Goal: Task Accomplishment & Management: Complete application form

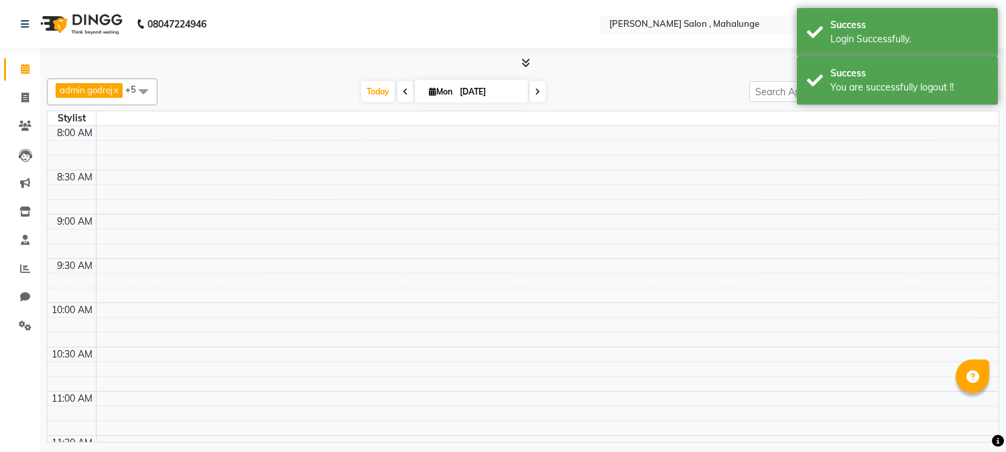
select select "en"
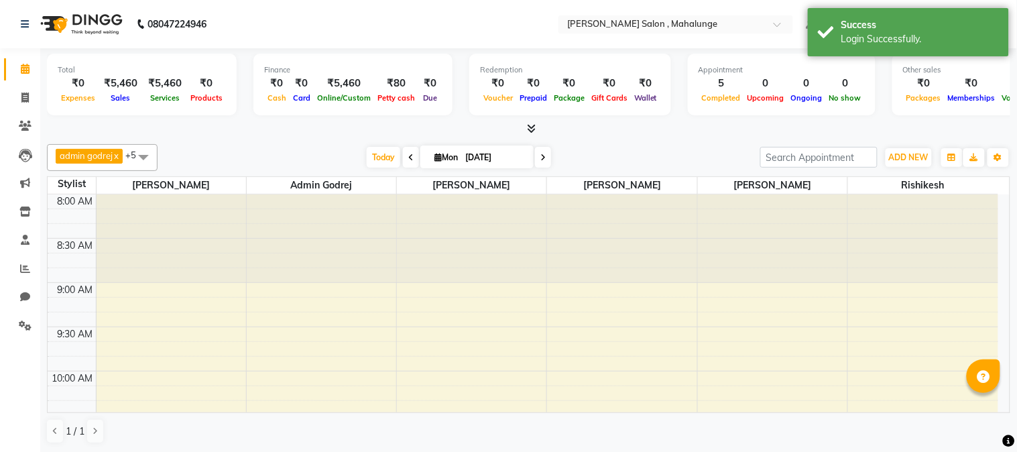
click at [527, 129] on icon at bounding box center [531, 128] width 9 height 10
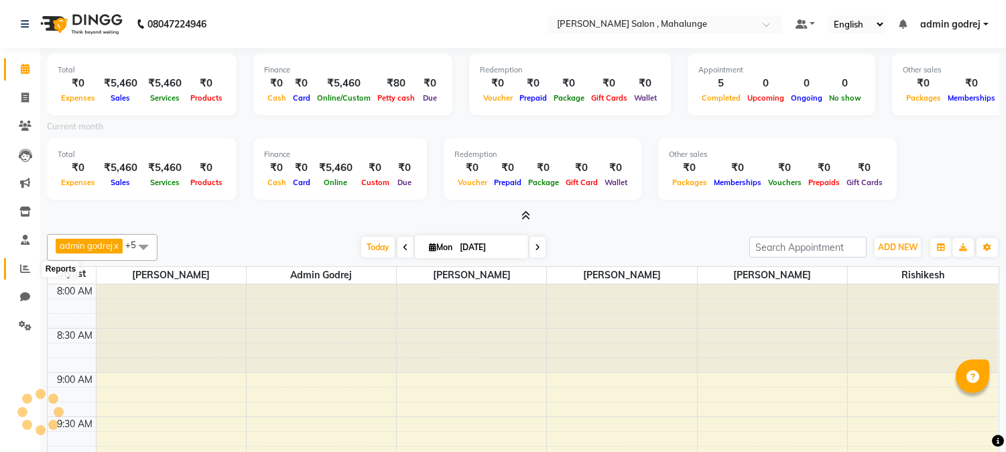
click at [24, 268] on icon at bounding box center [25, 268] width 10 height 10
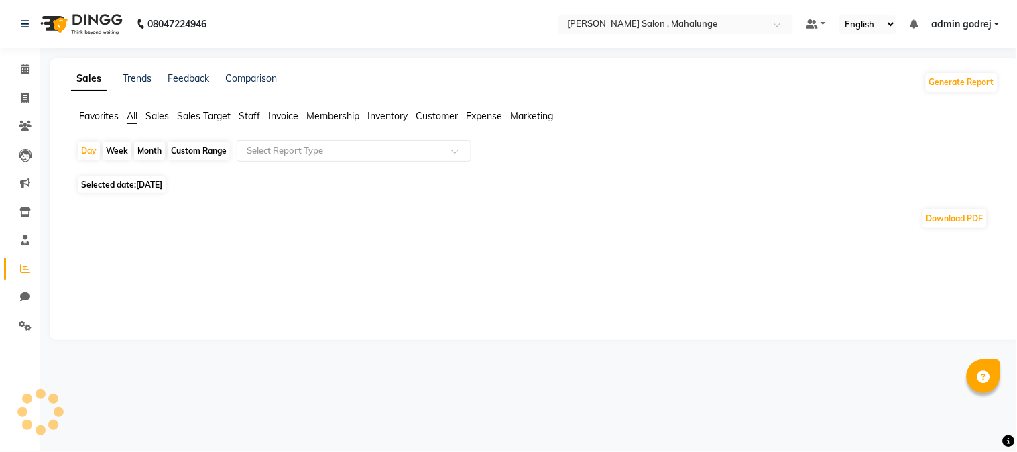
click at [147, 148] on div "Month" at bounding box center [149, 150] width 31 height 19
select select "9"
select select "2025"
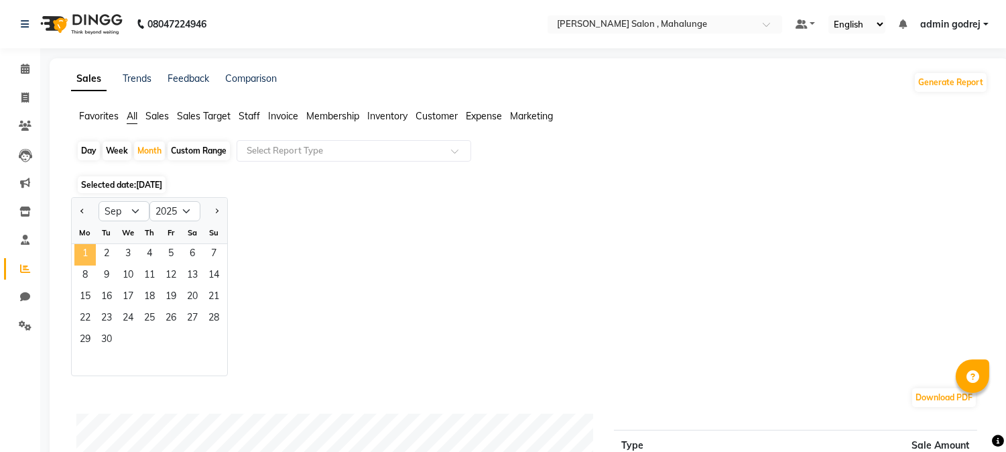
click at [91, 255] on span "1" at bounding box center [84, 254] width 21 height 21
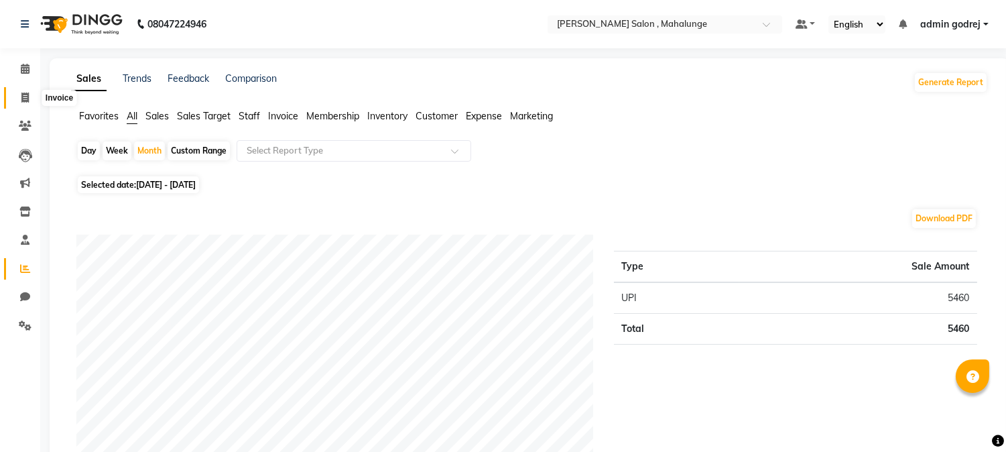
click at [25, 99] on icon at bounding box center [24, 97] width 7 height 10
select select "service"
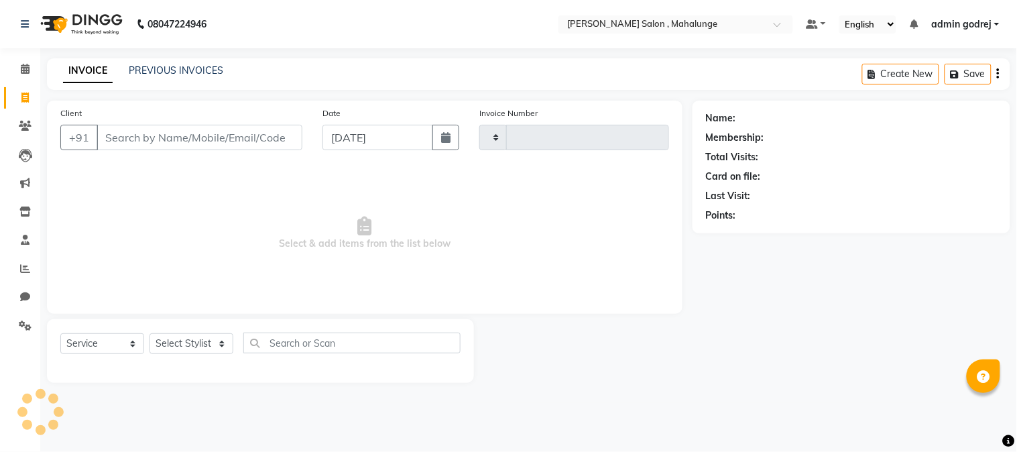
type input "1612"
select select "7250"
click at [186, 350] on select "Select Stylist" at bounding box center [191, 343] width 84 height 21
select select "67171"
click at [149, 334] on select "Select Stylist admin godrej [PERSON_NAME] [PERSON_NAME] [PERSON_NAME] [PERSON_N…" at bounding box center [195, 343] width 92 height 21
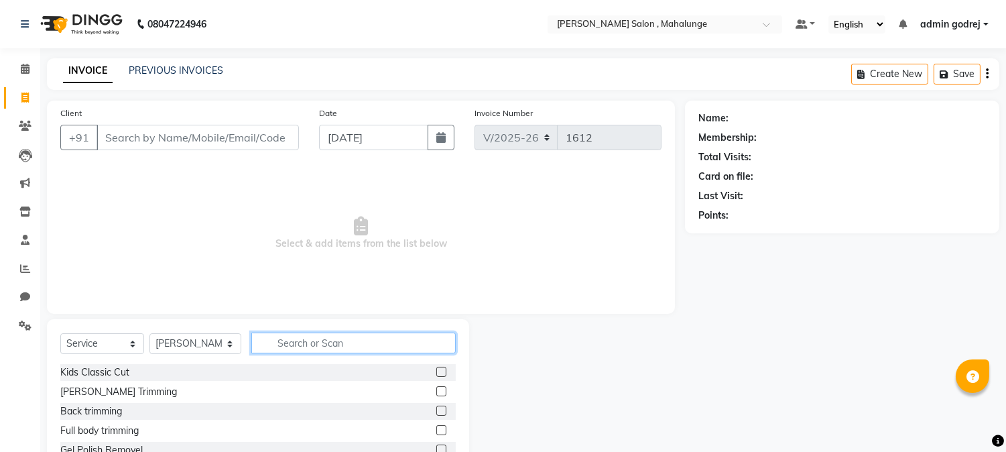
click at [279, 337] on input "text" at bounding box center [353, 342] width 204 height 21
type input "HAND WAX"
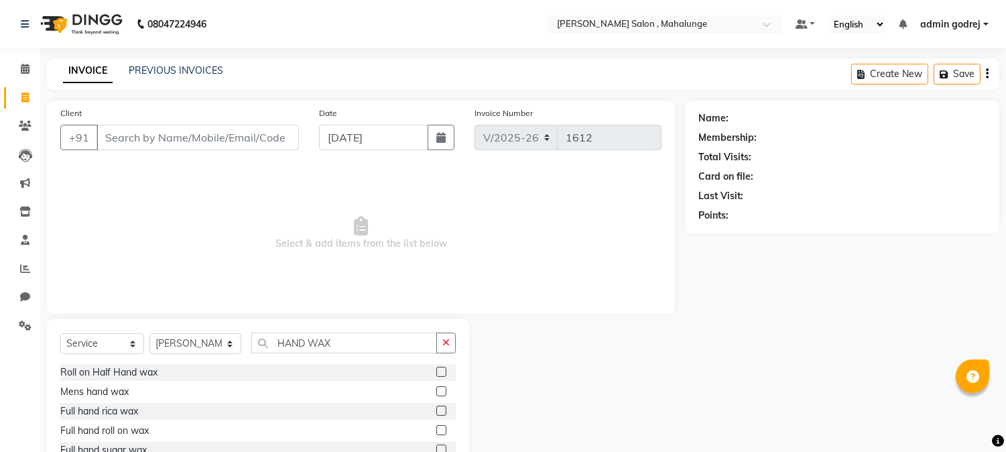
click at [440, 411] on label at bounding box center [441, 410] width 10 height 10
click at [440, 411] on input "checkbox" at bounding box center [440, 411] width 9 height 9
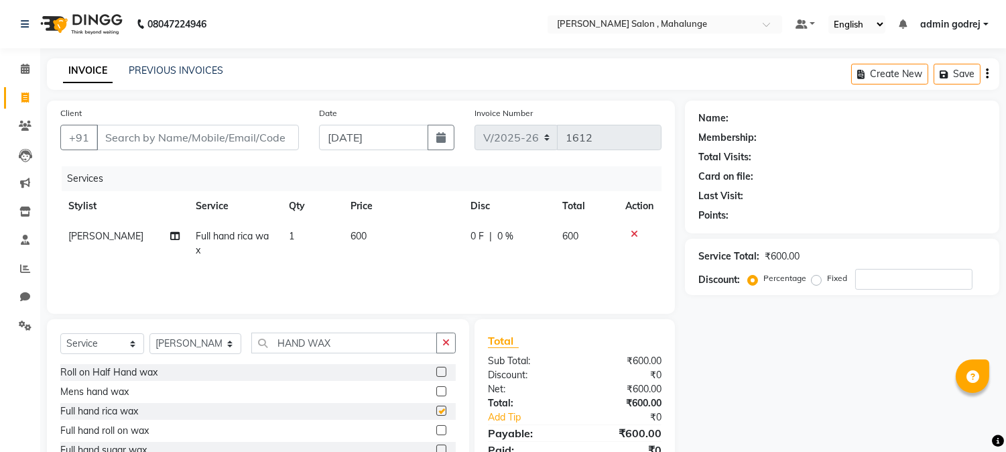
checkbox input "false"
click at [446, 342] on icon "button" at bounding box center [445, 342] width 7 height 9
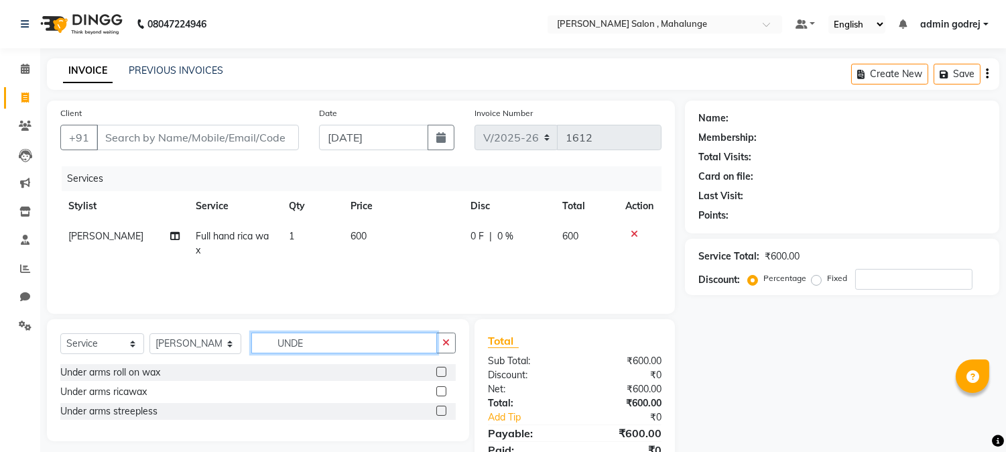
type input "UNDE"
click at [442, 409] on label at bounding box center [441, 410] width 10 height 10
click at [442, 409] on input "checkbox" at bounding box center [440, 411] width 9 height 9
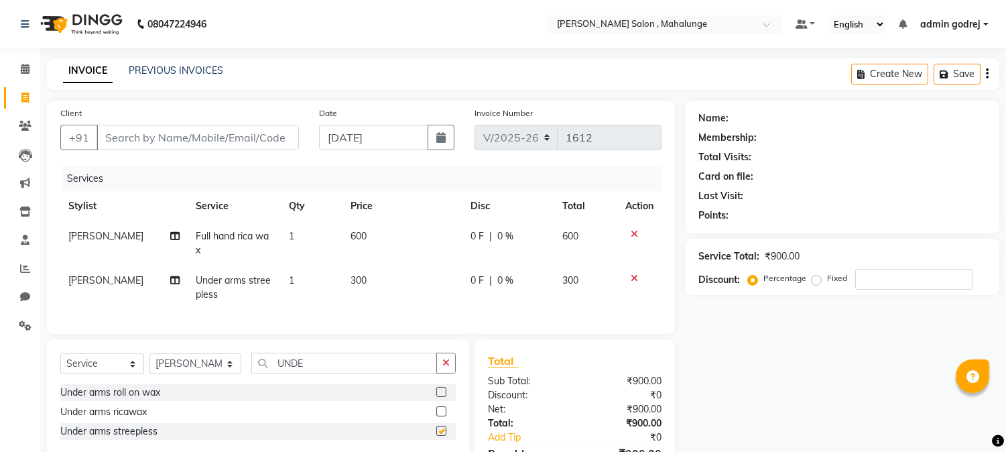
checkbox input "false"
click at [450, 373] on button "button" at bounding box center [445, 362] width 19 height 21
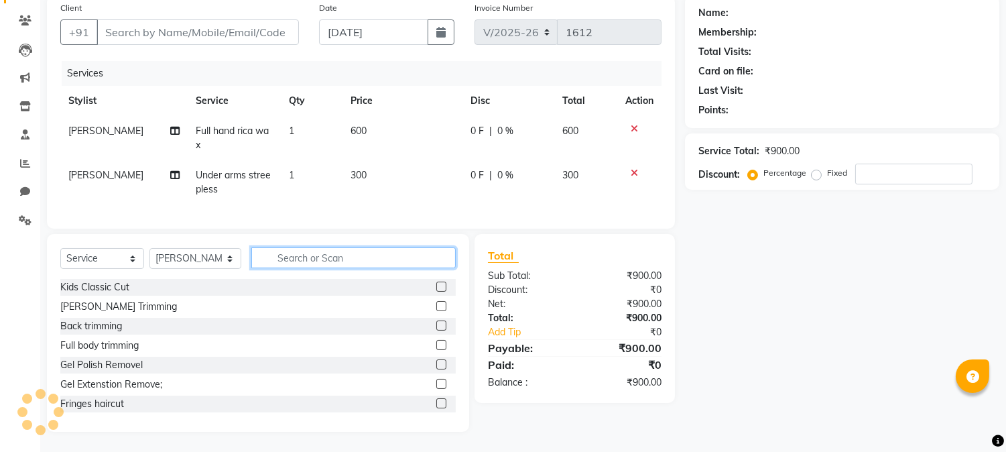
scroll to position [116, 0]
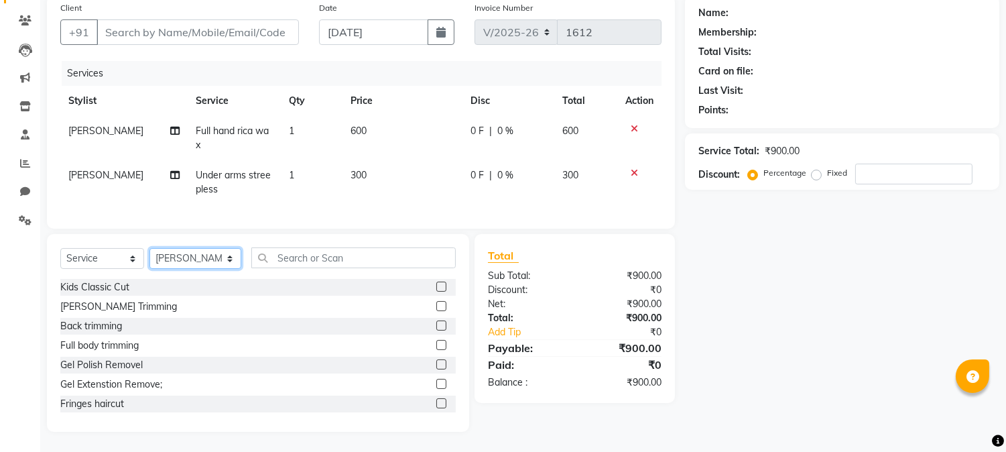
click at [210, 261] on select "Select Stylist admin godrej [PERSON_NAME] [PERSON_NAME] [PERSON_NAME] [PERSON_N…" at bounding box center [195, 258] width 92 height 21
select select "66814"
click at [149, 249] on select "Select Stylist admin godrej [PERSON_NAME] [PERSON_NAME] [PERSON_NAME] [PERSON_N…" at bounding box center [195, 258] width 92 height 21
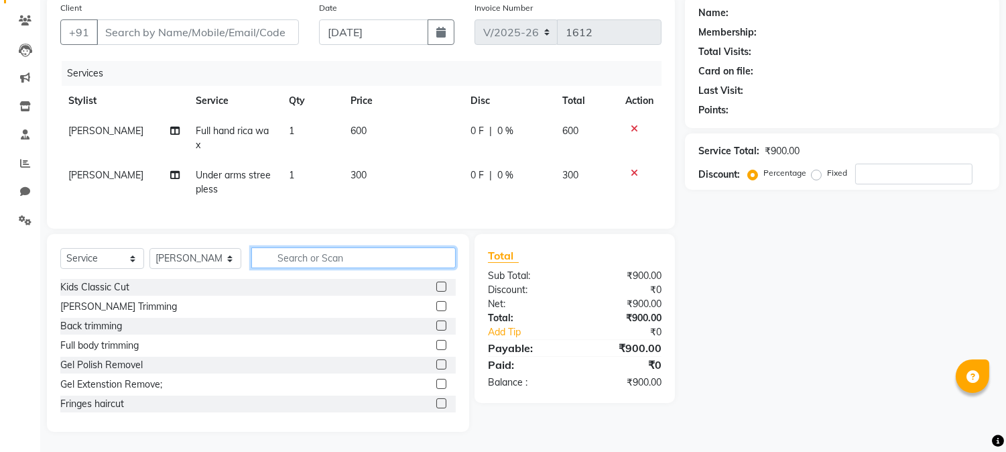
click at [393, 263] on input "text" at bounding box center [353, 257] width 204 height 21
type input "POWER"
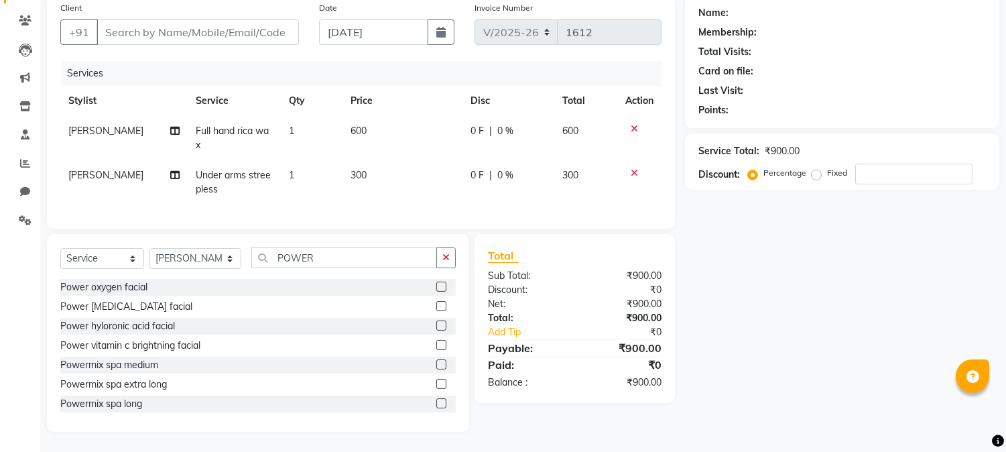
click at [436, 380] on label at bounding box center [441, 384] width 10 height 10
click at [436, 380] on input "checkbox" at bounding box center [440, 384] width 9 height 9
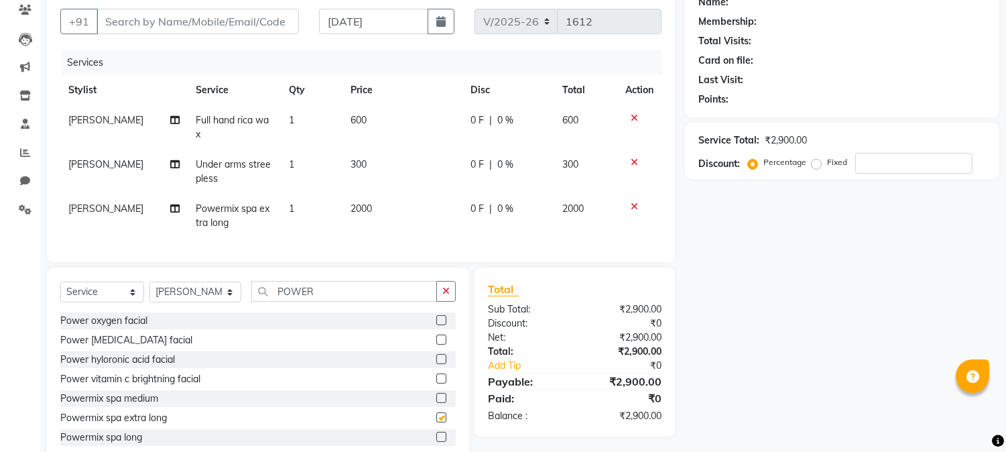
checkbox input "false"
click at [193, 15] on input "Client" at bounding box center [198, 21] width 202 height 25
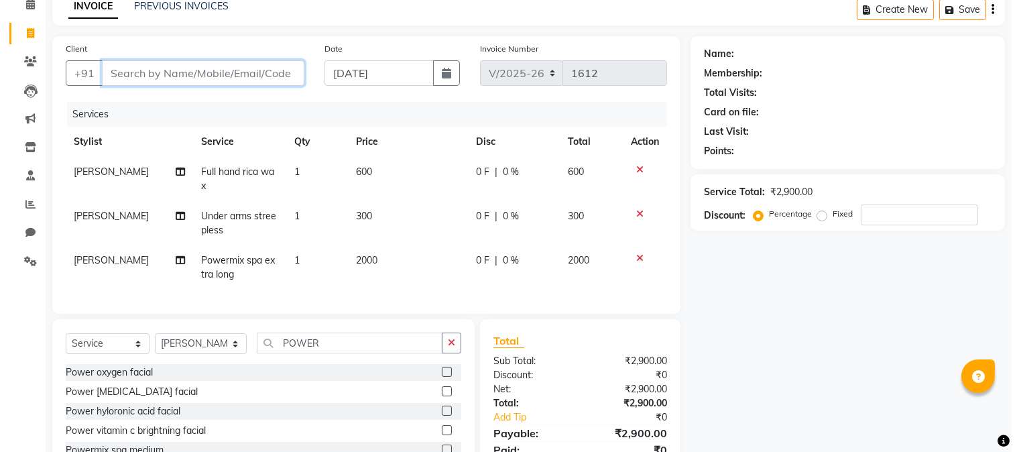
scroll to position [0, 0]
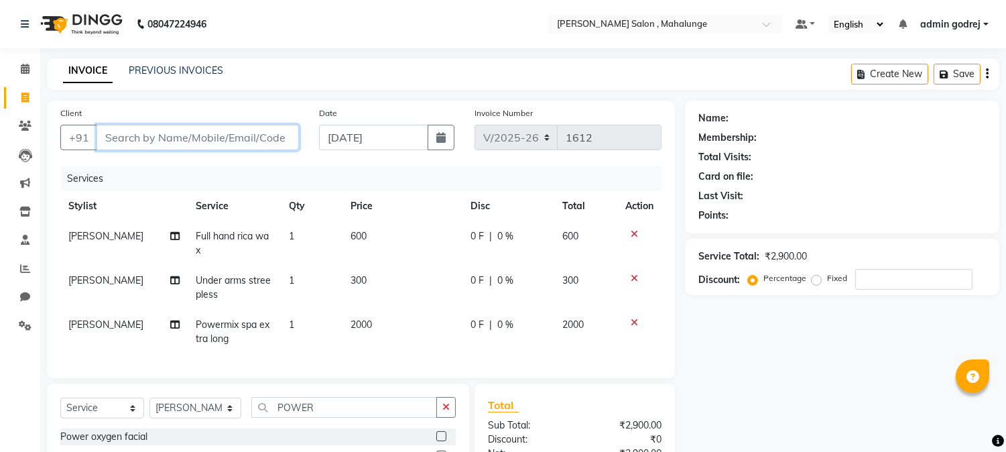
click at [248, 129] on input "Client" at bounding box center [198, 137] width 202 height 25
type input "9"
type input "0"
type input "9250407322"
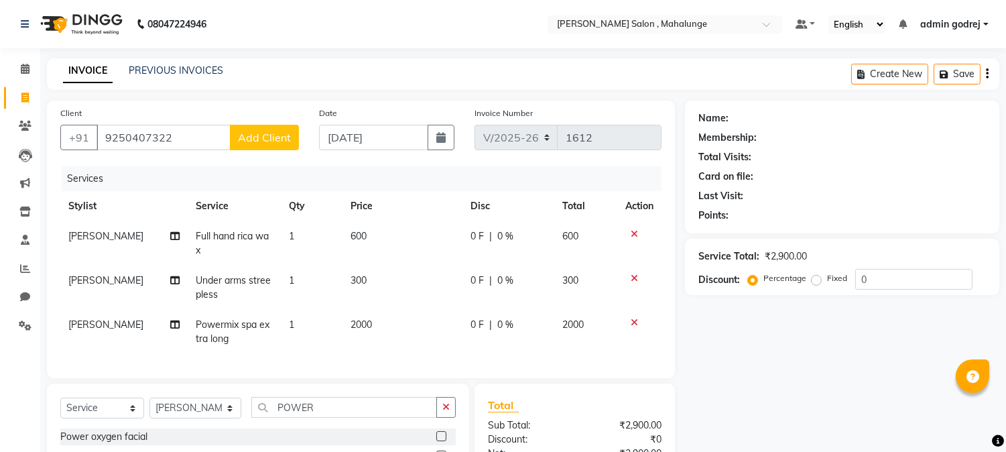
click at [279, 133] on span "Add Client" at bounding box center [264, 137] width 53 height 13
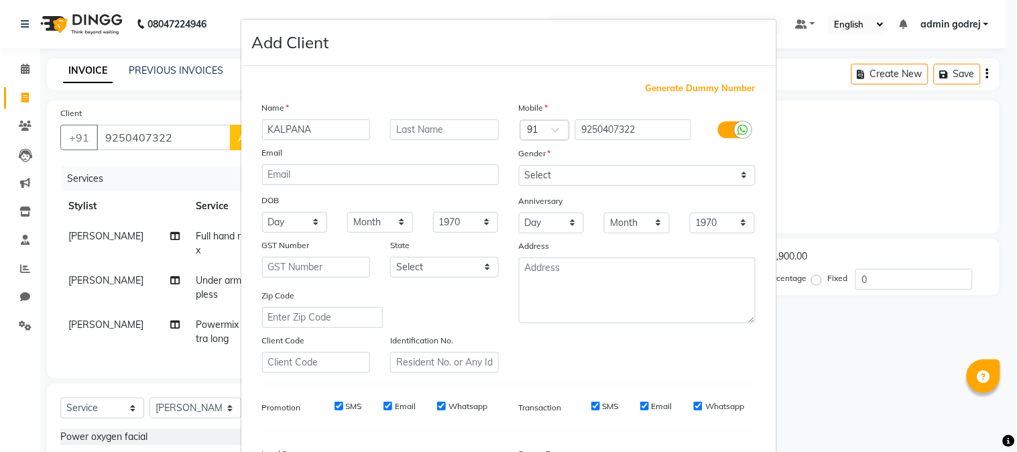
type input "KALPANA"
click at [637, 179] on select "Select [DEMOGRAPHIC_DATA] [DEMOGRAPHIC_DATA] Other Prefer Not To Say" at bounding box center [637, 175] width 237 height 21
select select "[DEMOGRAPHIC_DATA]"
click at [519, 165] on select "Select [DEMOGRAPHIC_DATA] [DEMOGRAPHIC_DATA] Other Prefer Not To Say" at bounding box center [637, 175] width 237 height 21
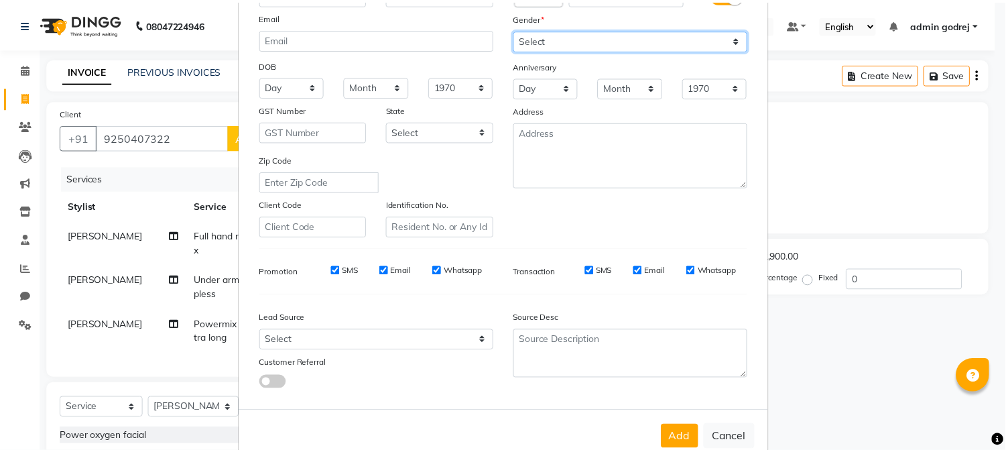
scroll to position [149, 0]
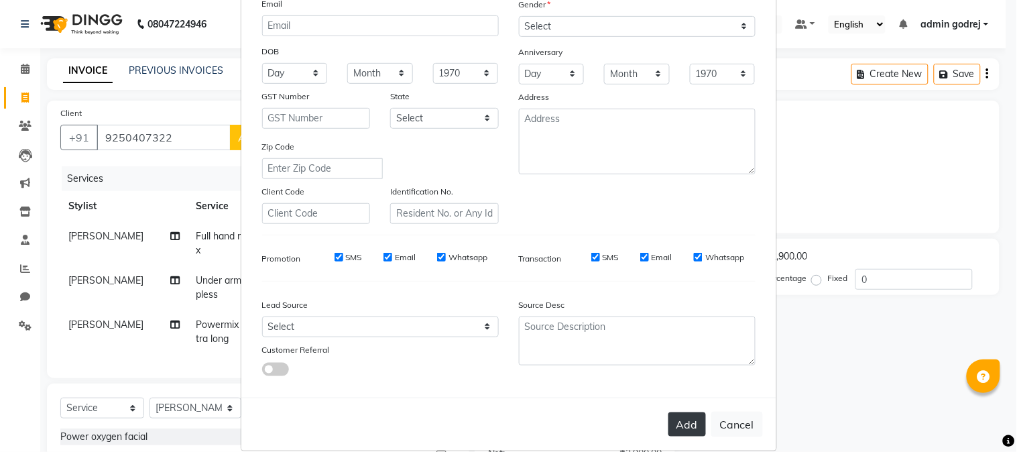
click at [682, 430] on button "Add" at bounding box center [687, 424] width 38 height 24
select select
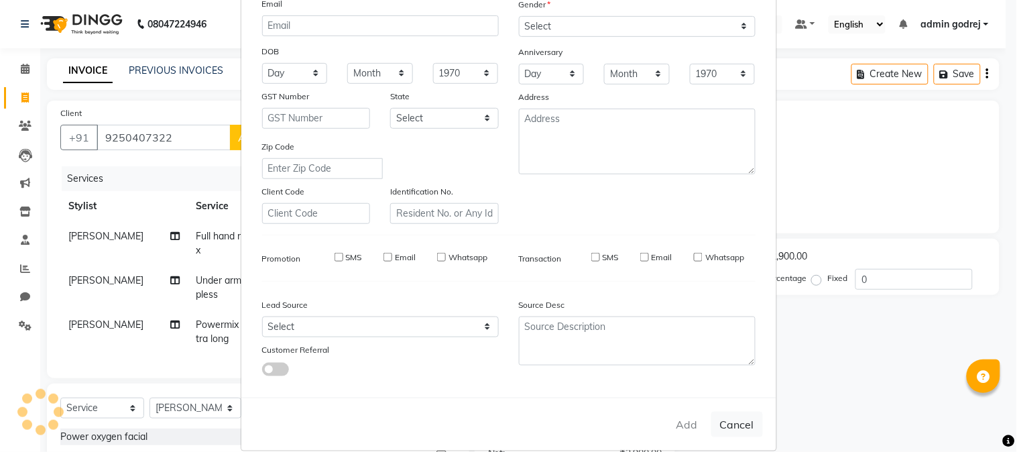
select select
checkbox input "false"
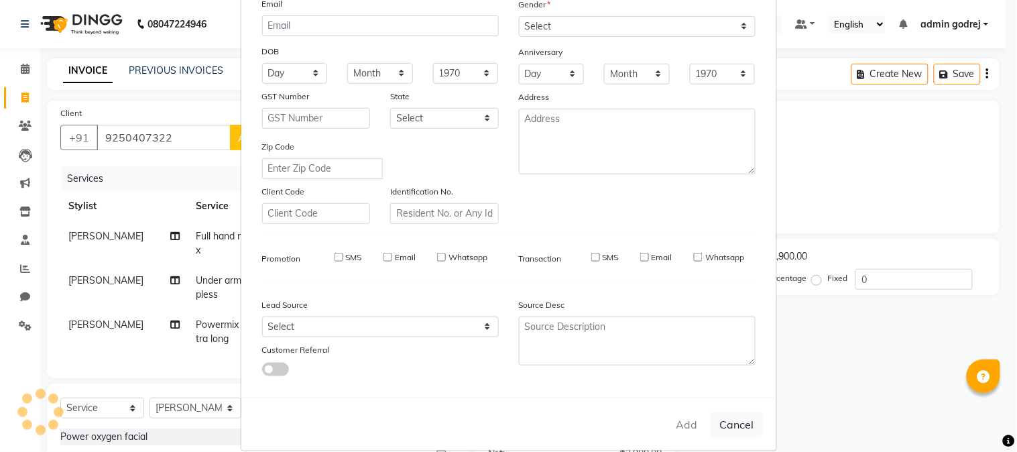
checkbox input "false"
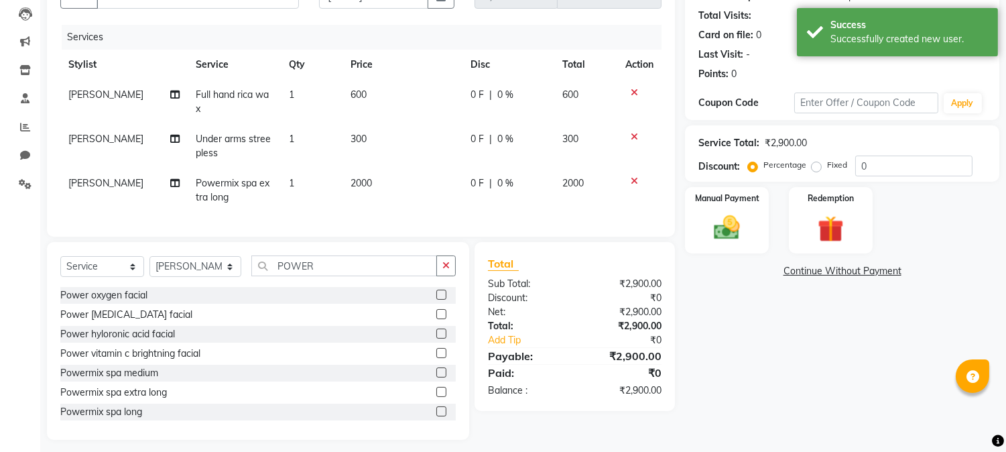
scroll to position [161, 0]
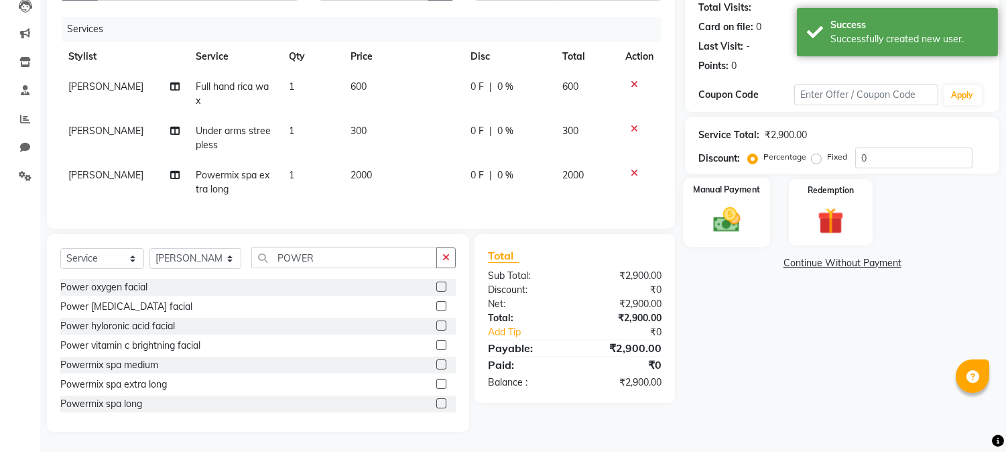
click at [721, 210] on img at bounding box center [727, 219] width 44 height 31
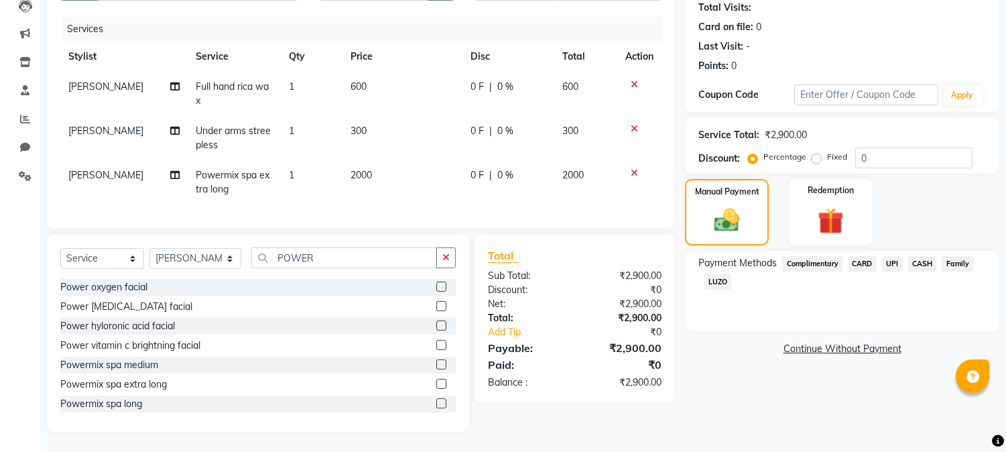
click at [919, 256] on span "CASH" at bounding box center [922, 263] width 29 height 15
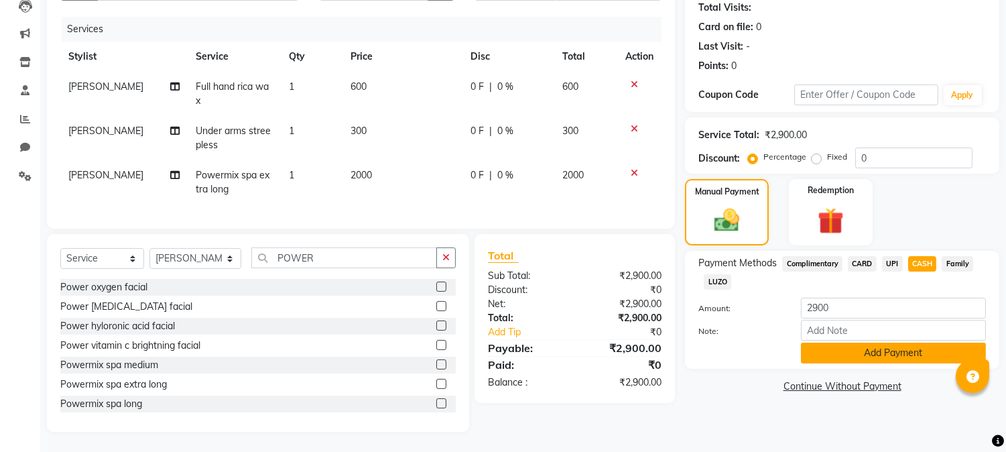
click at [901, 346] on button "Add Payment" at bounding box center [893, 352] width 185 height 21
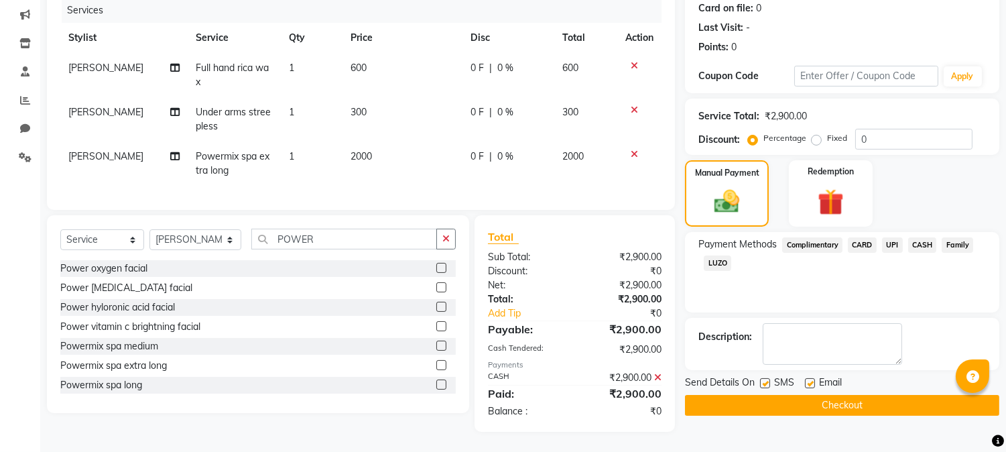
scroll to position [179, 0]
click at [810, 399] on button "Checkout" at bounding box center [842, 405] width 314 height 21
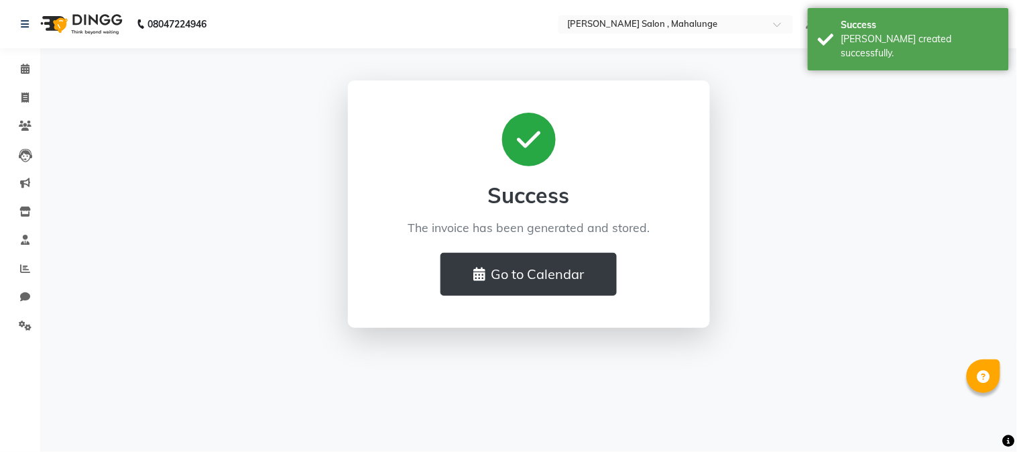
click at [196, 166] on div "Success The invoice has been generated and stored. Go to Calendar" at bounding box center [529, 203] width 764 height 247
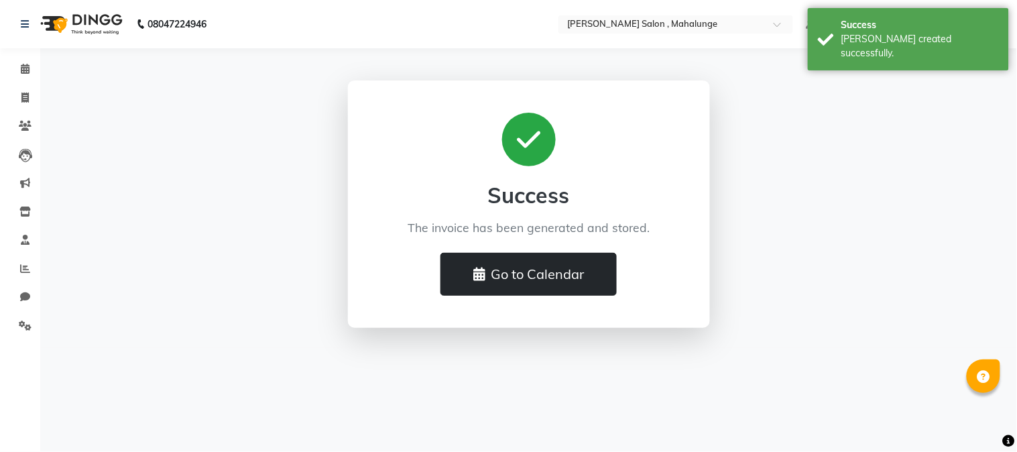
click at [535, 267] on button "Go to Calendar" at bounding box center [528, 274] width 176 height 43
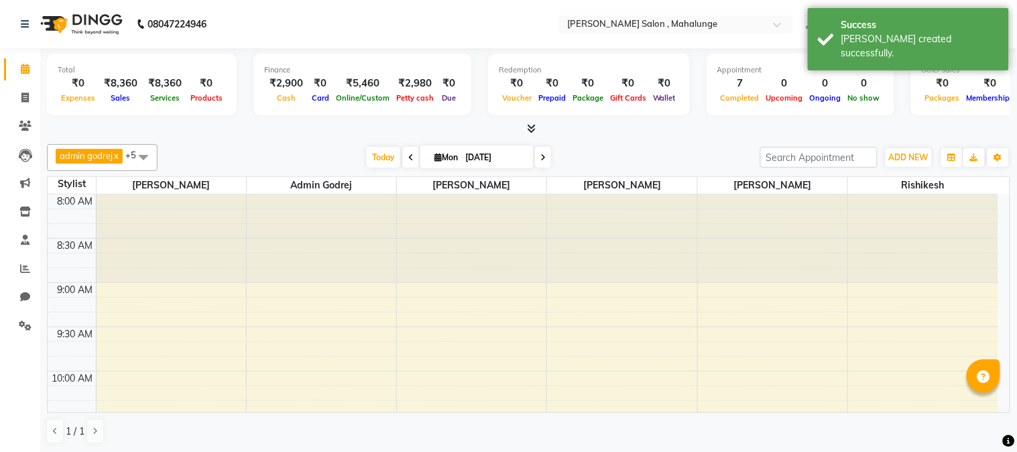
click at [533, 126] on icon at bounding box center [531, 128] width 9 height 10
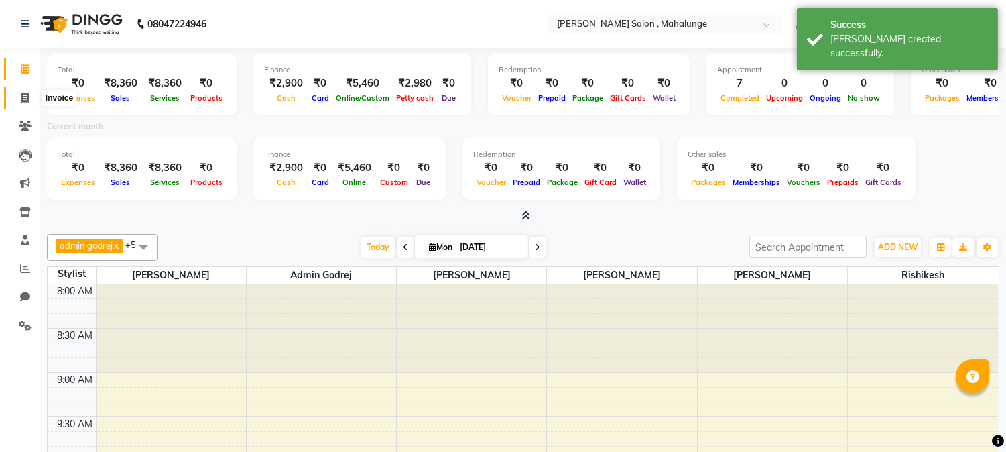
click at [25, 96] on icon at bounding box center [24, 97] width 7 height 10
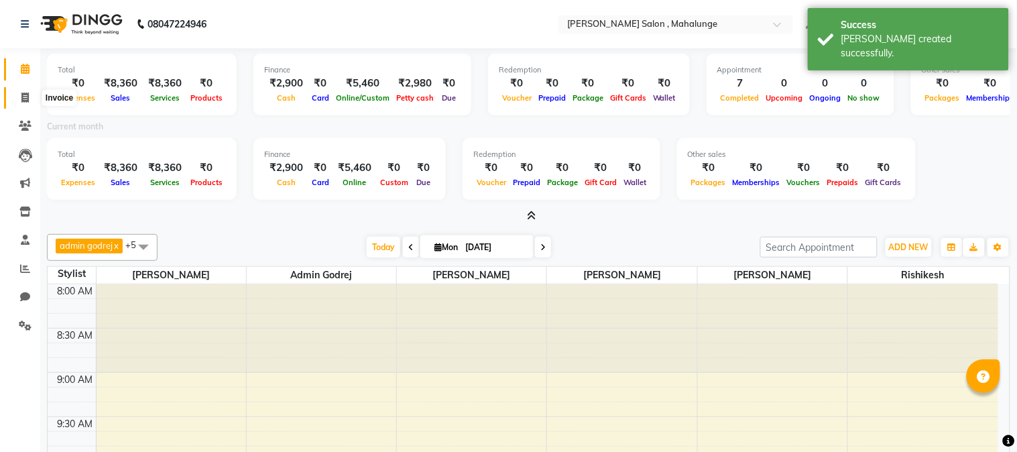
select select "service"
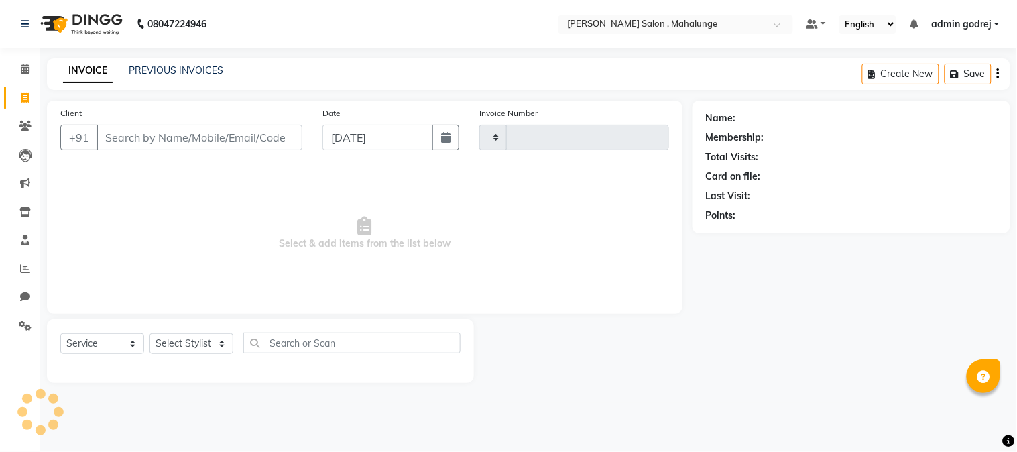
type input "1613"
select select "7250"
